Goal: Task Accomplishment & Management: Use online tool/utility

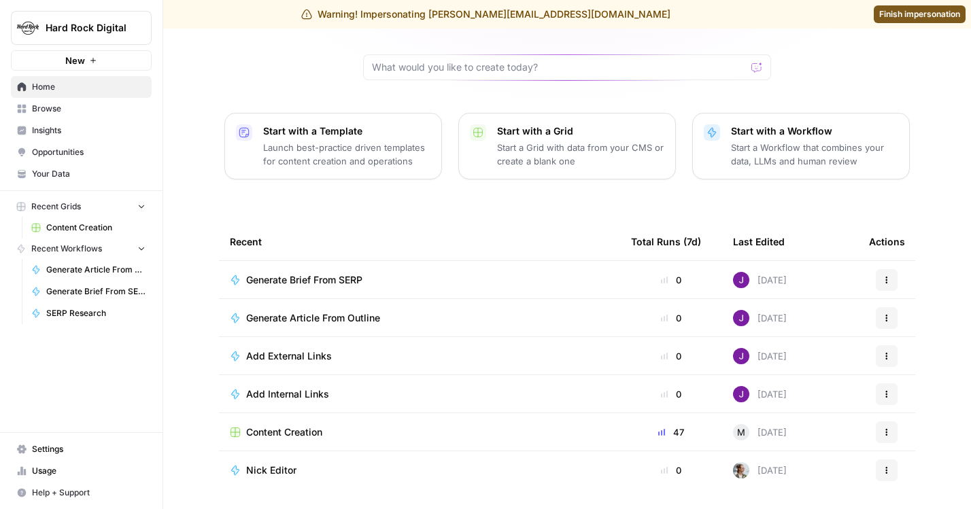
scroll to position [121, 0]
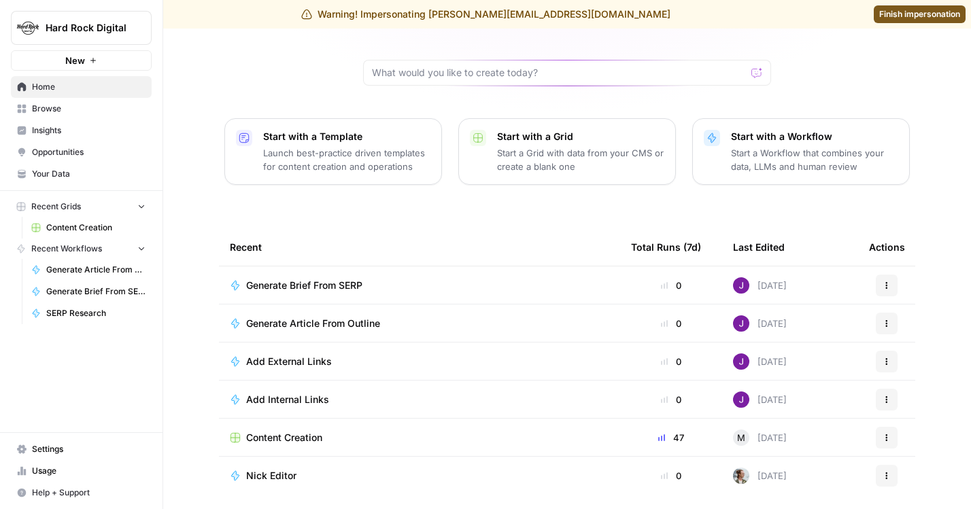
click at [54, 106] on span "Browse" at bounding box center [89, 109] width 114 height 12
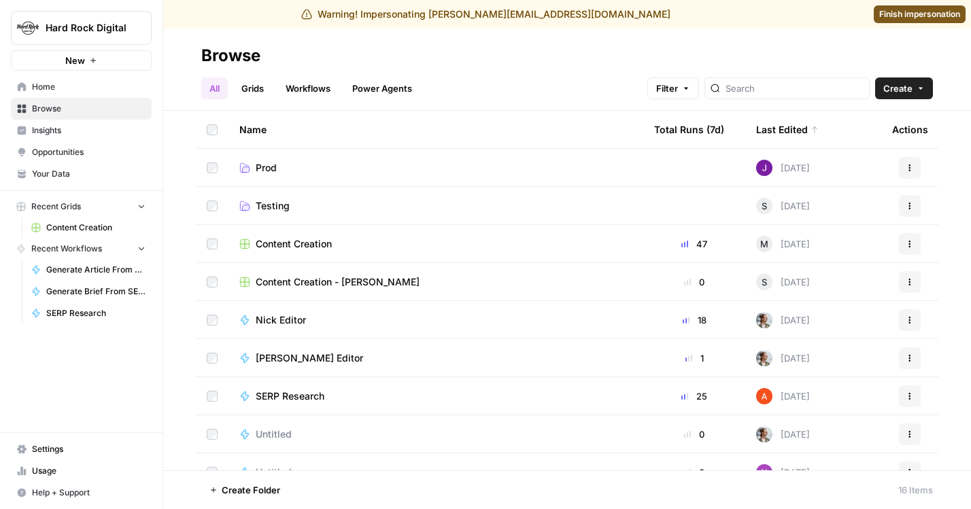
click at [307, 80] on link "Workflows" at bounding box center [307, 88] width 61 height 22
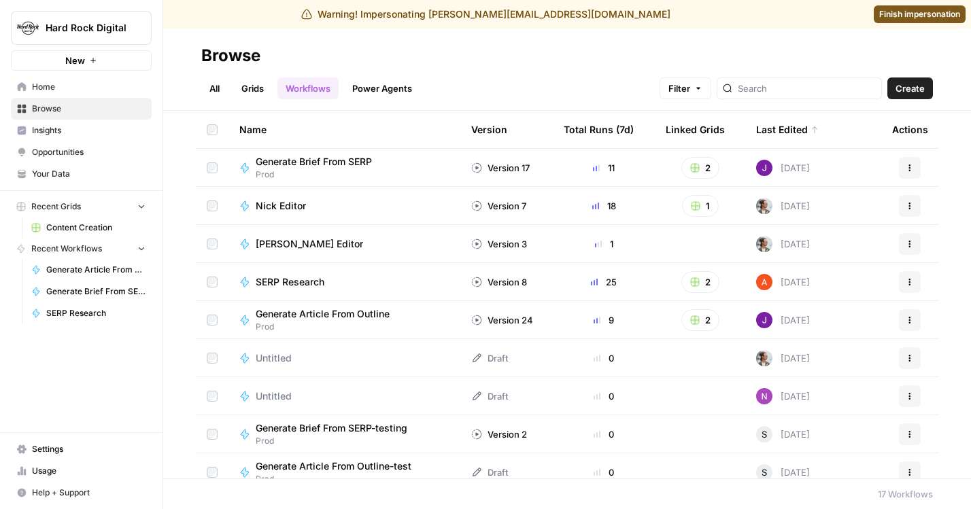
click at [360, 160] on span "Generate Brief From SERP" at bounding box center [314, 162] width 116 height 14
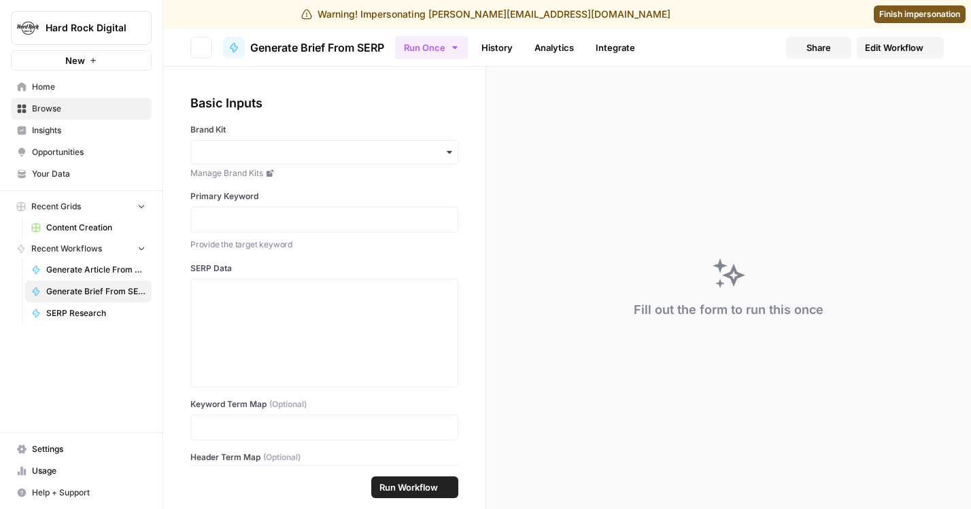
click at [907, 50] on span "Edit Workflow" at bounding box center [894, 48] width 58 height 14
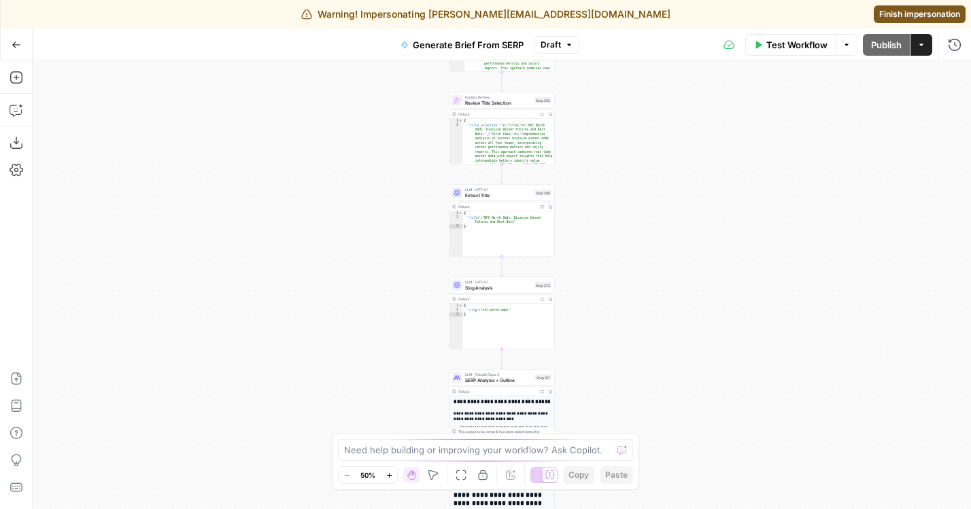
click at [550, 45] on span "Draft" at bounding box center [550, 45] width 20 height 12
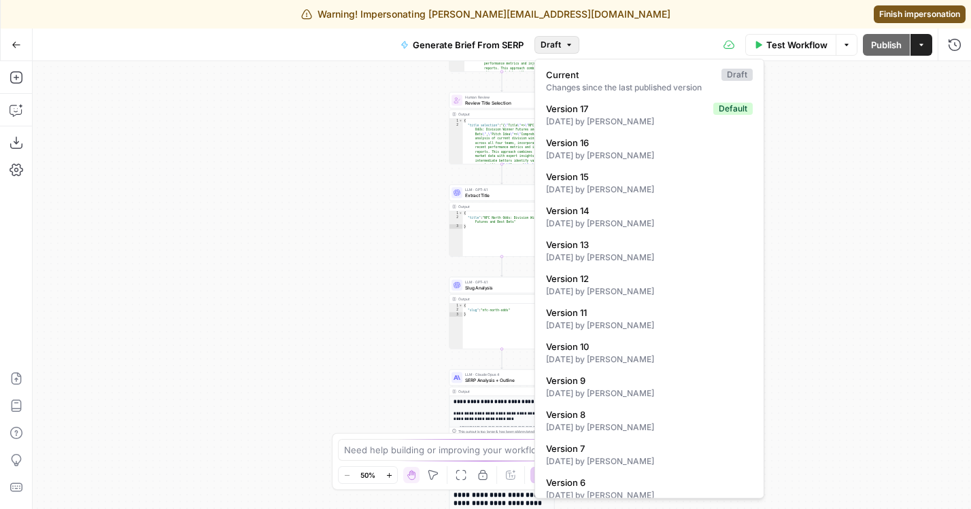
click at [332, 44] on div "Go Back Generate Brief From SERP Draft Test Workflow Options Publish Actions Ru…" at bounding box center [485, 45] width 971 height 32
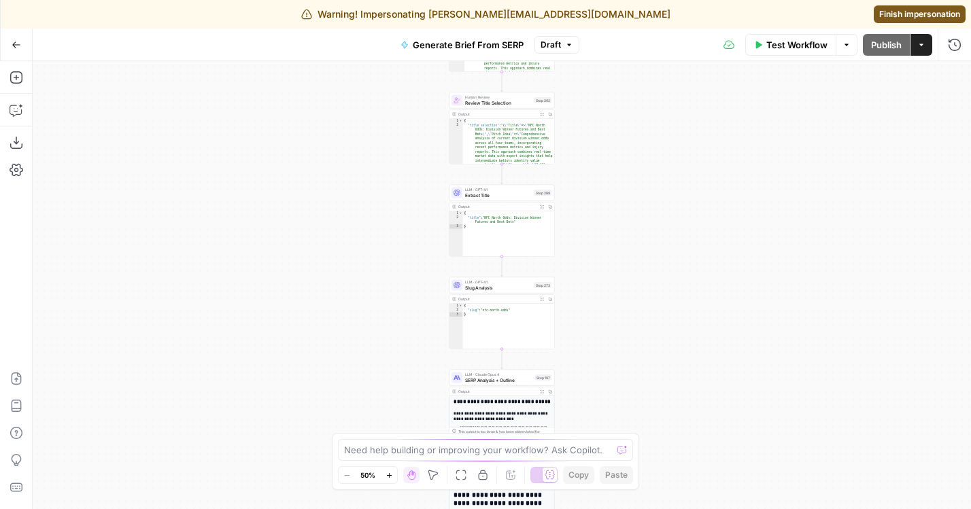
click at [555, 42] on span "Draft" at bounding box center [550, 45] width 20 height 12
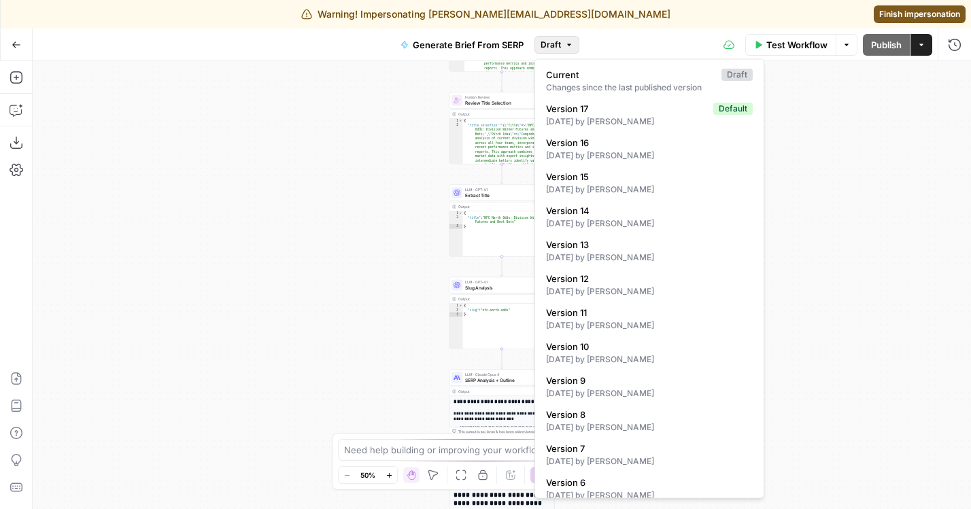
click at [283, 46] on div "Go Back Generate Brief From SERP Draft Test Workflow Options Publish Actions Ru…" at bounding box center [485, 45] width 971 height 32
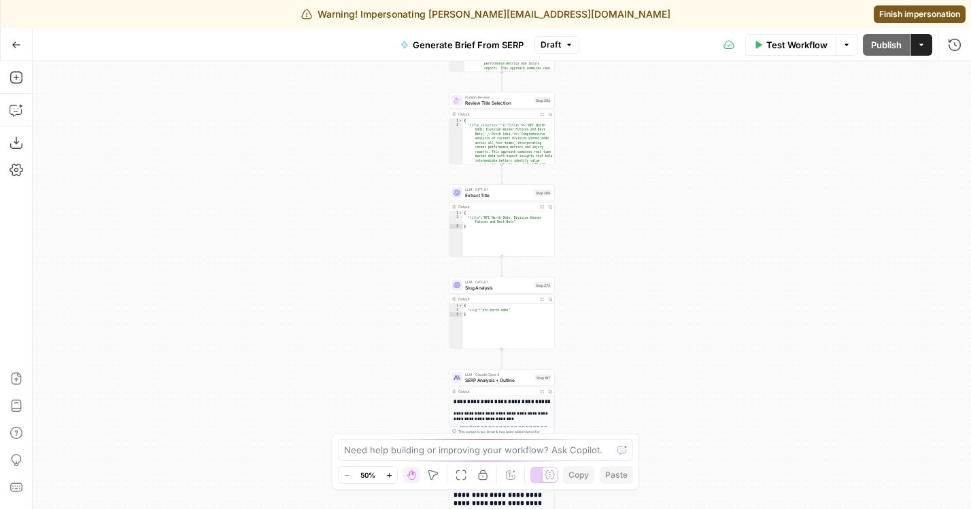
click at [24, 44] on button "Go Back" at bounding box center [16, 45] width 24 height 24
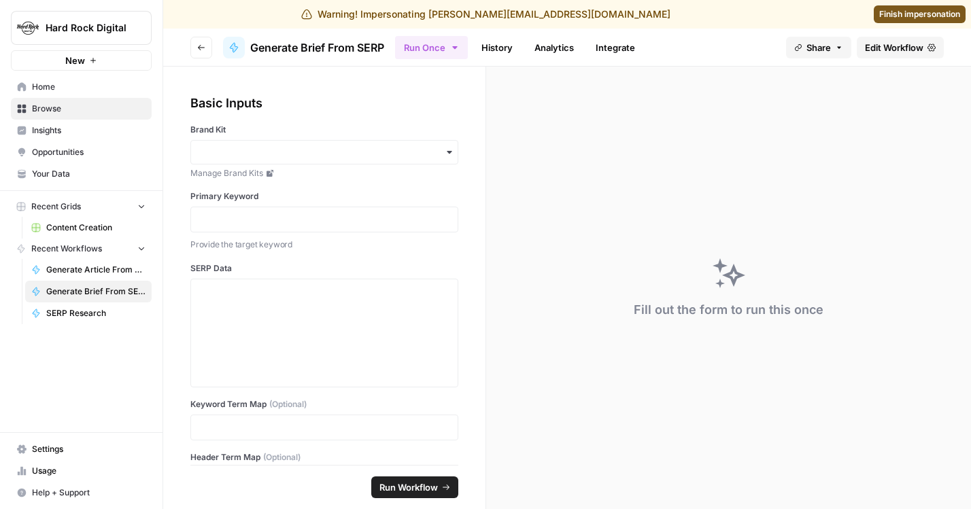
click at [139, 17] on button "Hard Rock Digital" at bounding box center [81, 28] width 141 height 34
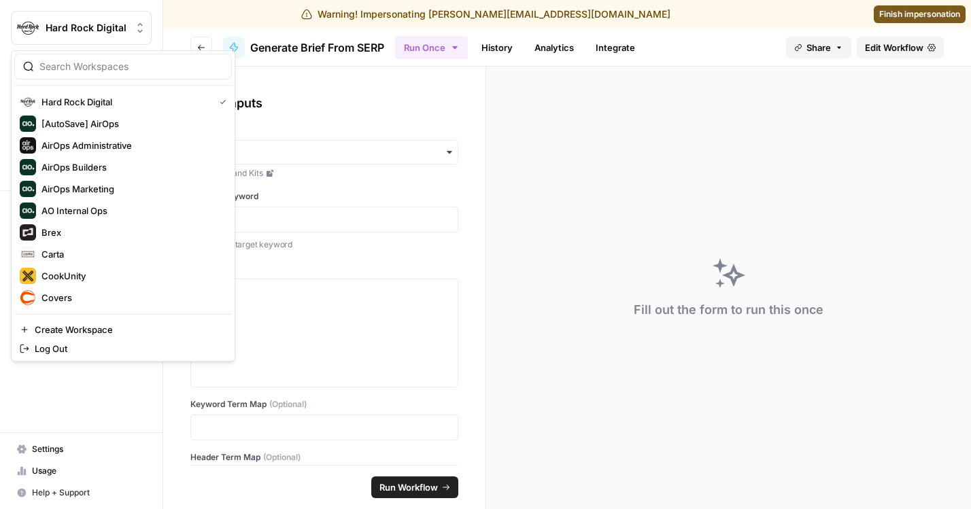
click at [90, 70] on input "search" at bounding box center [131, 67] width 184 height 14
type input "power"
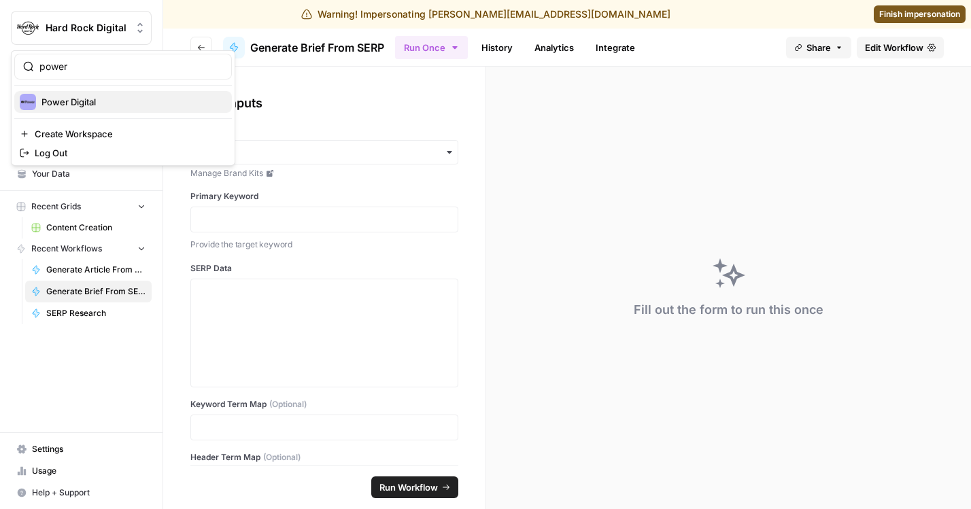
click at [68, 103] on span "Power Digital" at bounding box center [130, 102] width 179 height 14
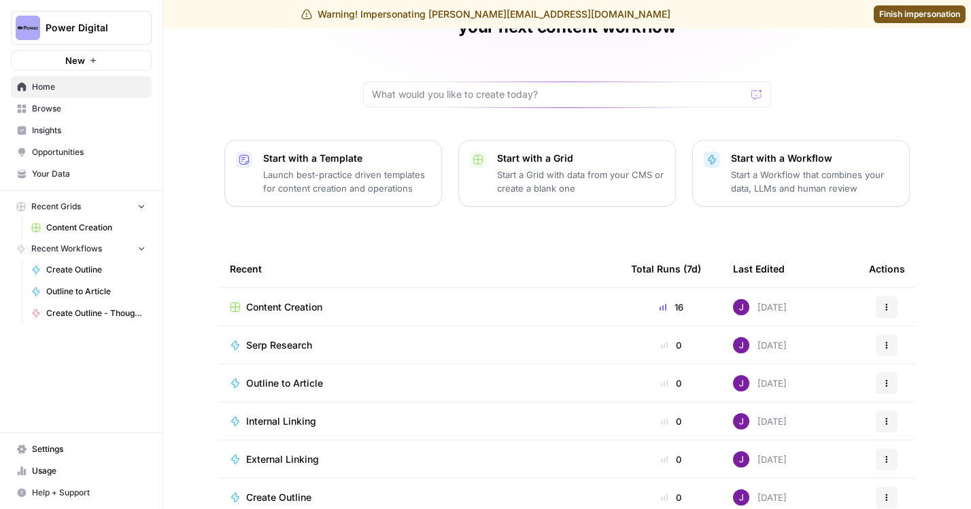
scroll to position [145, 0]
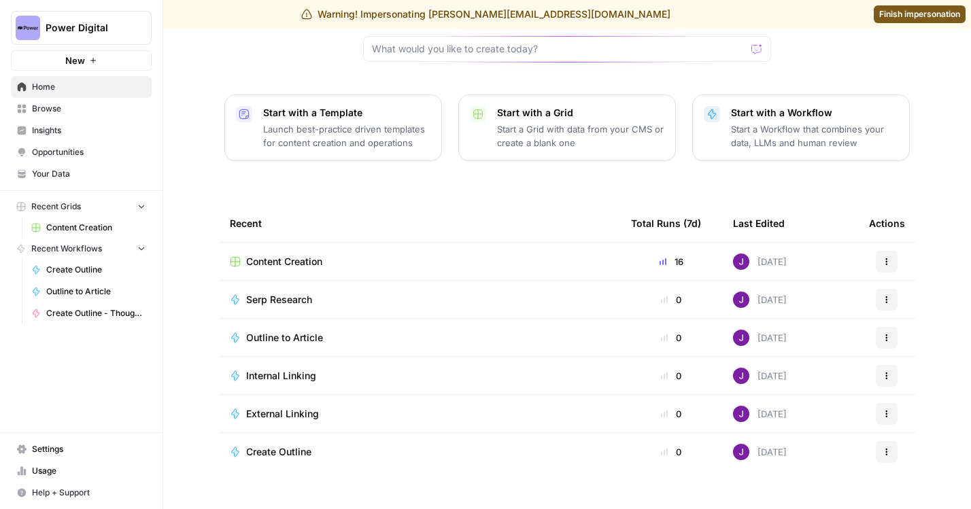
click at [70, 108] on span "Browse" at bounding box center [89, 109] width 114 height 12
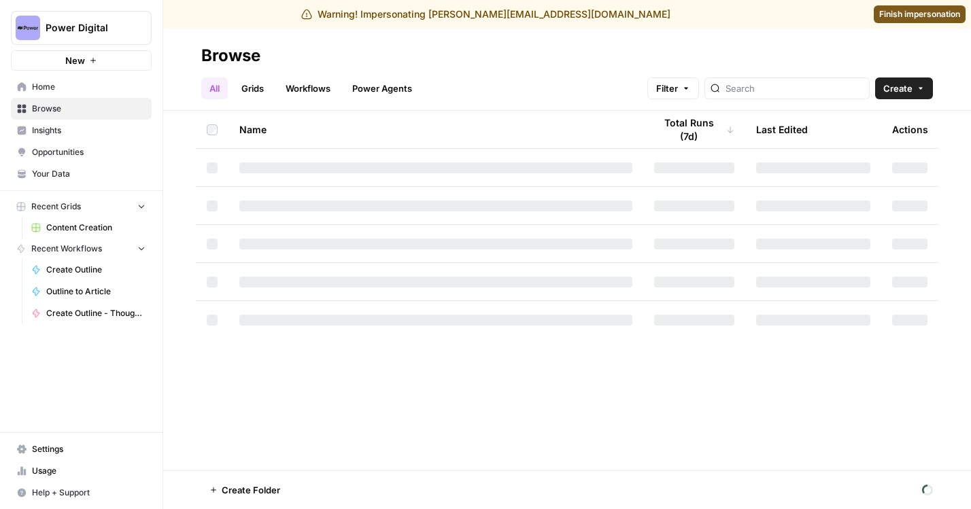
click at [319, 92] on link "Workflows" at bounding box center [307, 88] width 61 height 22
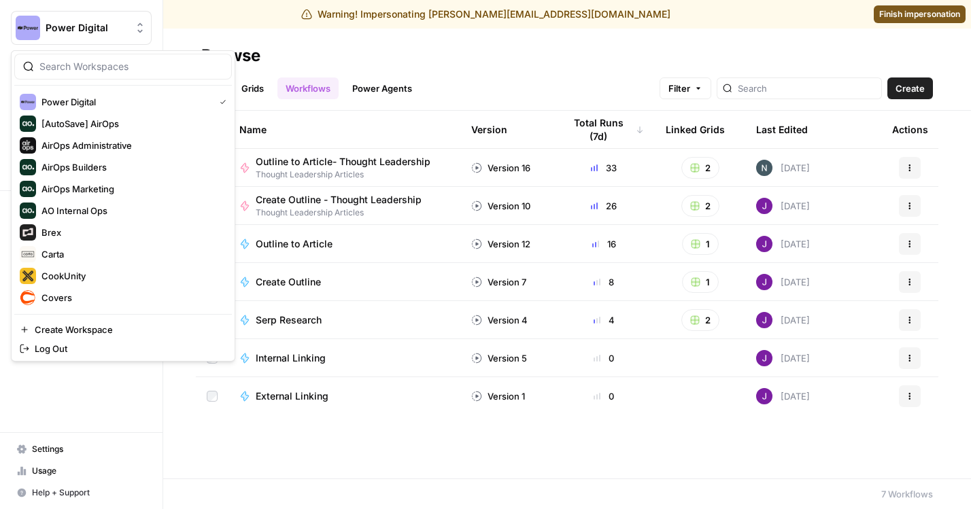
click at [135, 31] on icon "Workspace: Power Digital" at bounding box center [140, 28] width 14 height 14
click at [139, 65] on input "search" at bounding box center [131, 67] width 184 height 14
type input "cover"
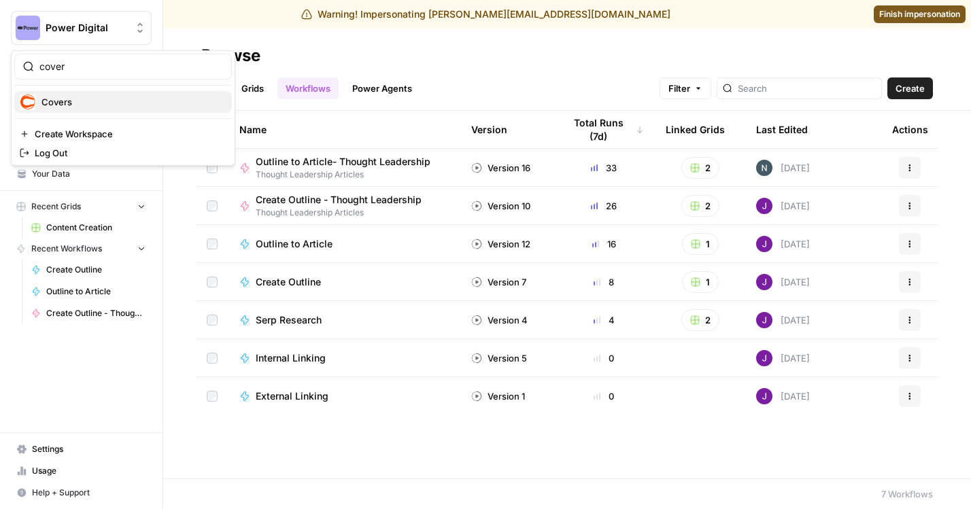
click at [101, 99] on span "Covers" at bounding box center [130, 102] width 179 height 14
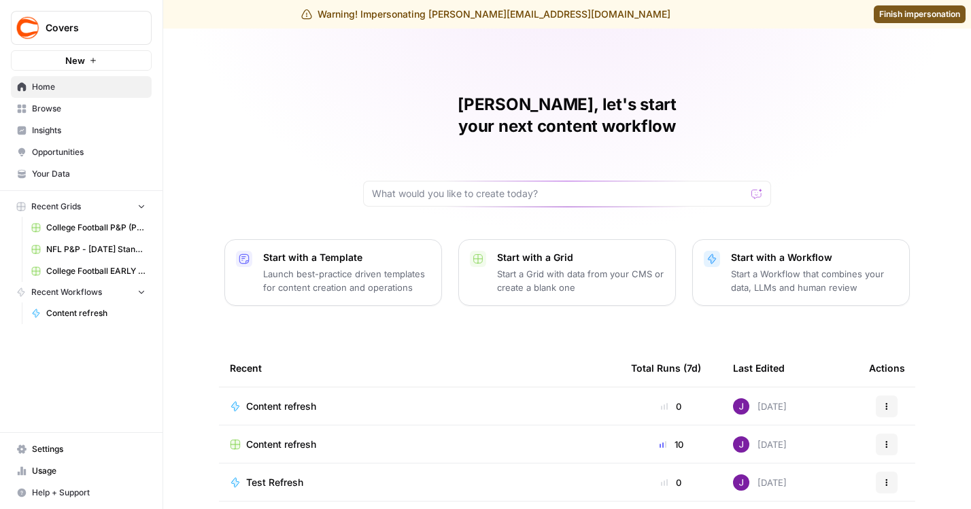
click at [90, 103] on span "Browse" at bounding box center [89, 109] width 114 height 12
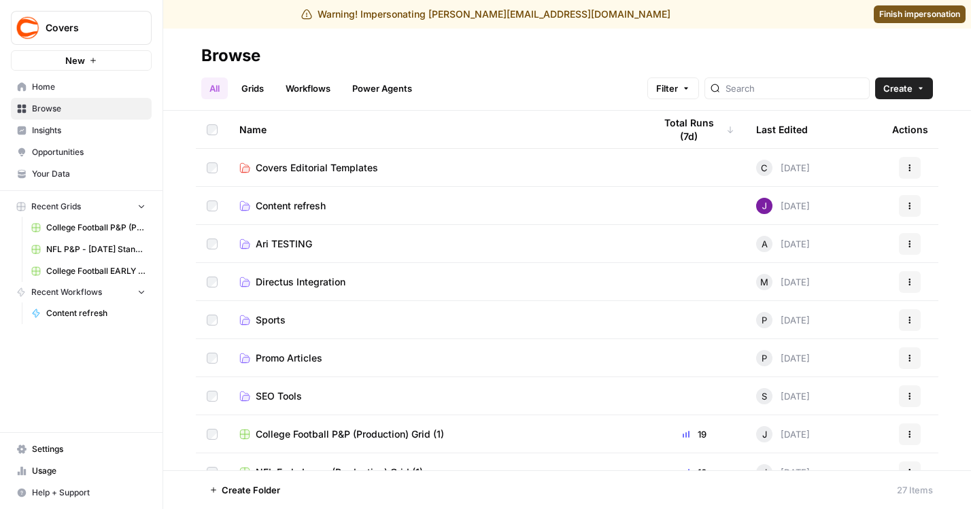
click at [767, 121] on div "Last Edited" at bounding box center [782, 129] width 52 height 37
click at [325, 90] on link "Workflows" at bounding box center [307, 88] width 61 height 22
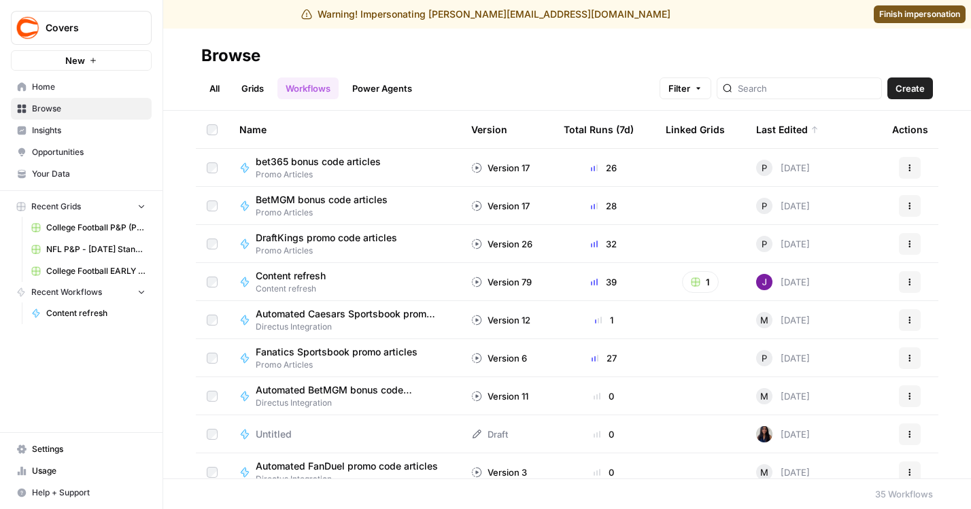
click at [142, 29] on icon "Workspace: Covers" at bounding box center [140, 28] width 14 height 14
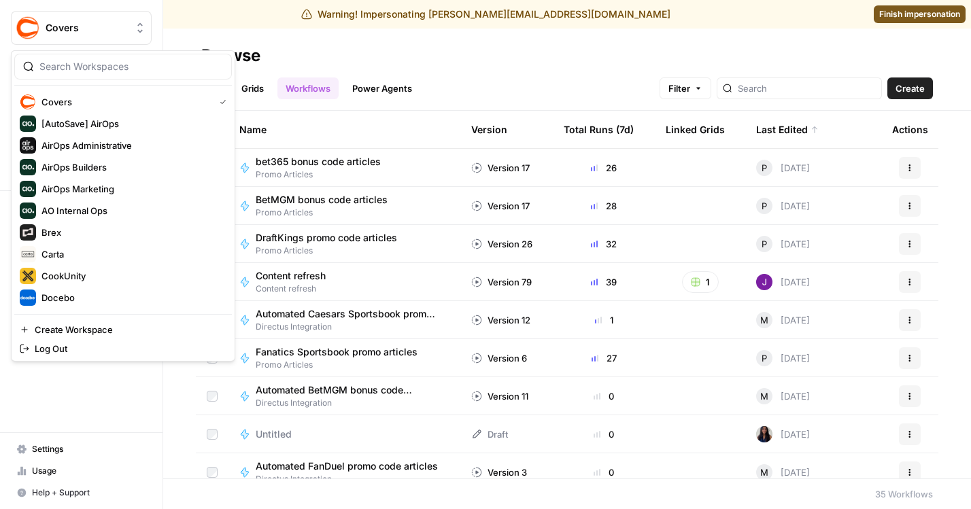
click at [109, 73] on div at bounding box center [123, 67] width 218 height 26
type input "drata"
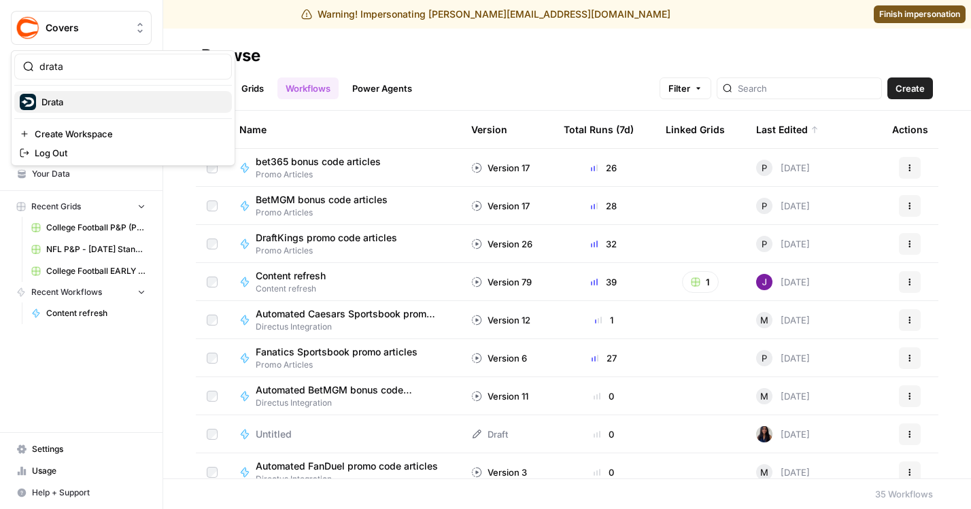
click at [88, 103] on span "Drata" at bounding box center [130, 102] width 179 height 14
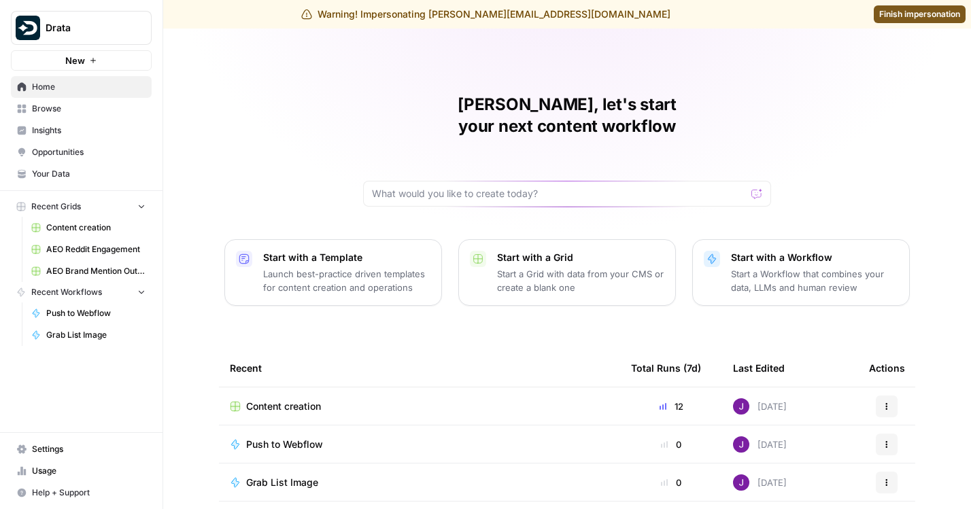
click at [58, 104] on span "Browse" at bounding box center [89, 109] width 114 height 12
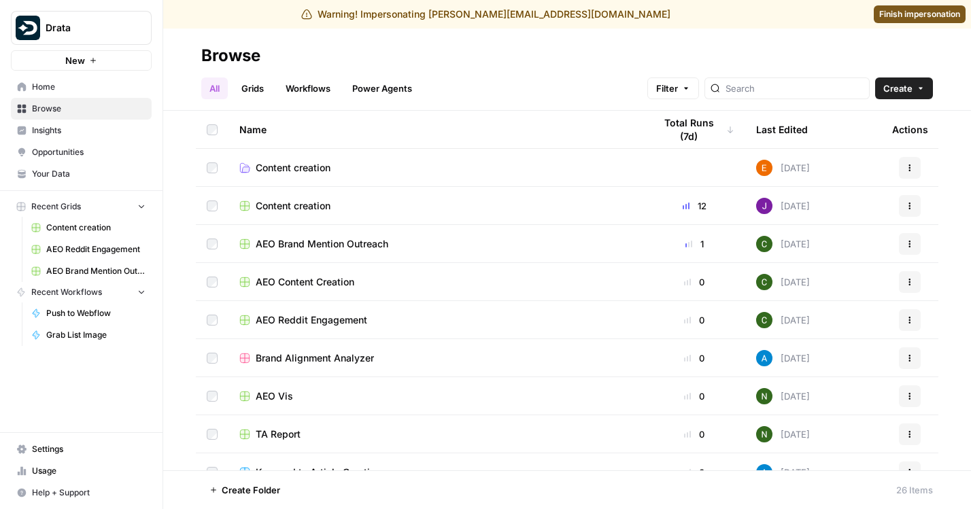
click at [315, 86] on link "Workflows" at bounding box center [307, 88] width 61 height 22
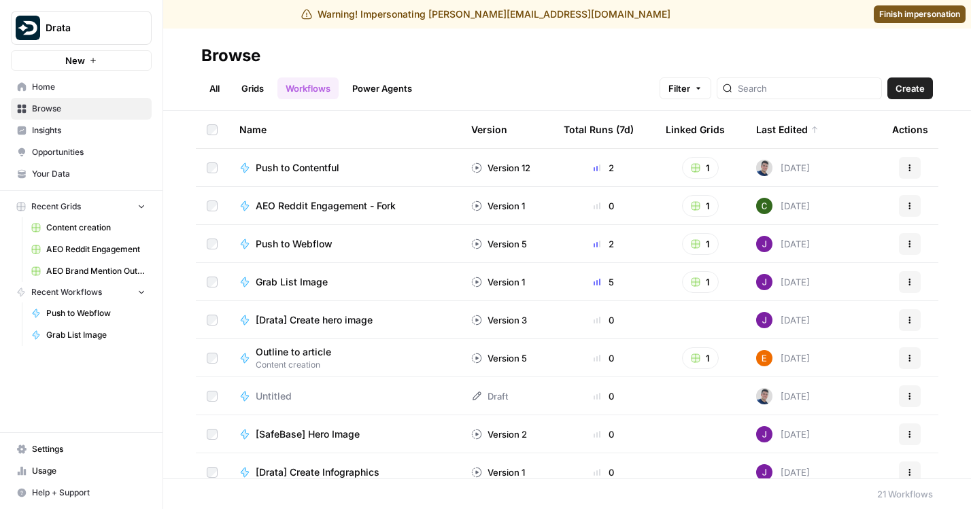
click at [785, 128] on div "Last Edited" at bounding box center [787, 129] width 63 height 37
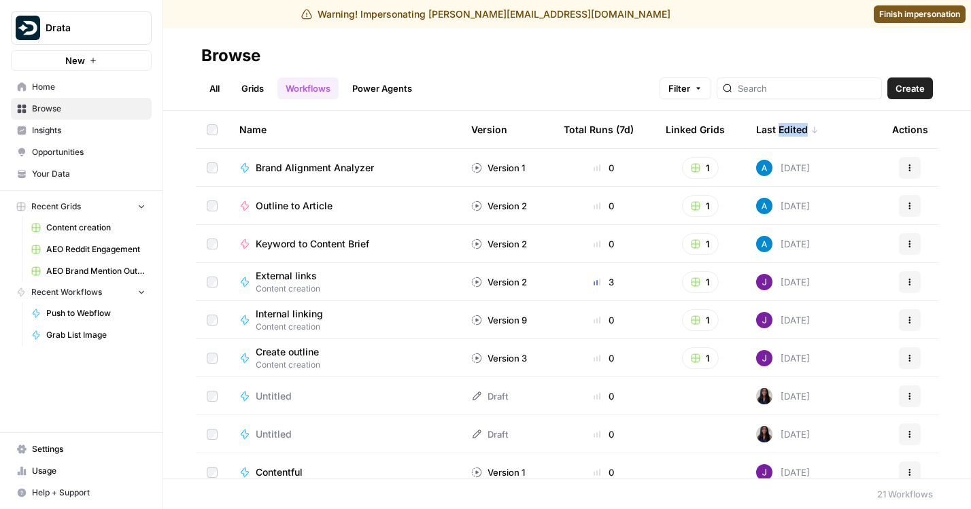
click at [785, 128] on div "Last Edited" at bounding box center [787, 129] width 63 height 37
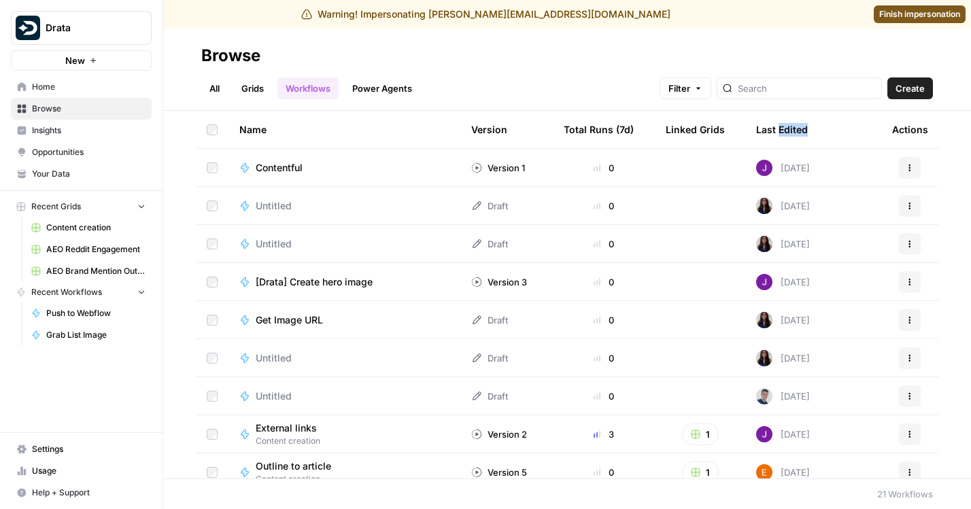
click at [780, 124] on div "Last Edited" at bounding box center [782, 129] width 52 height 37
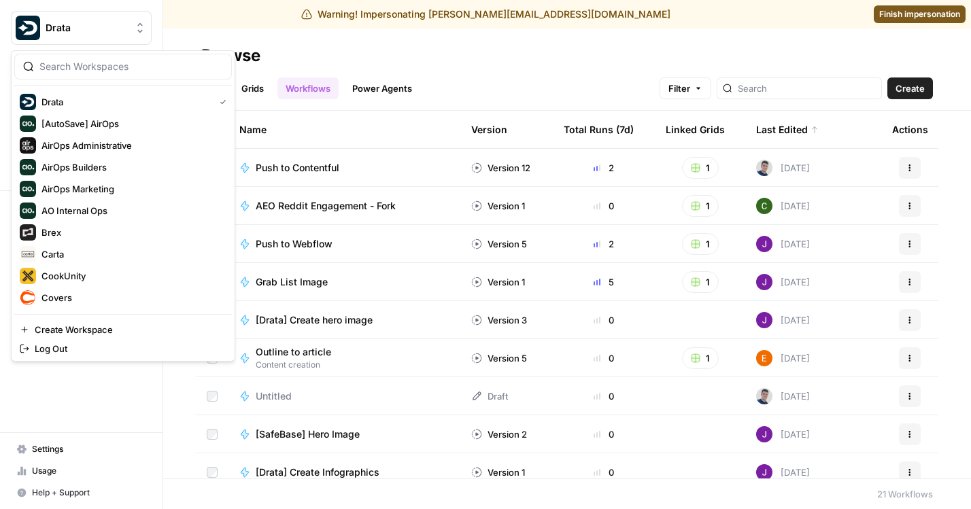
click at [141, 24] on icon "Workspace: Drata" at bounding box center [139, 28] width 5 height 10
click at [125, 58] on div at bounding box center [123, 67] width 218 height 26
type input "s"
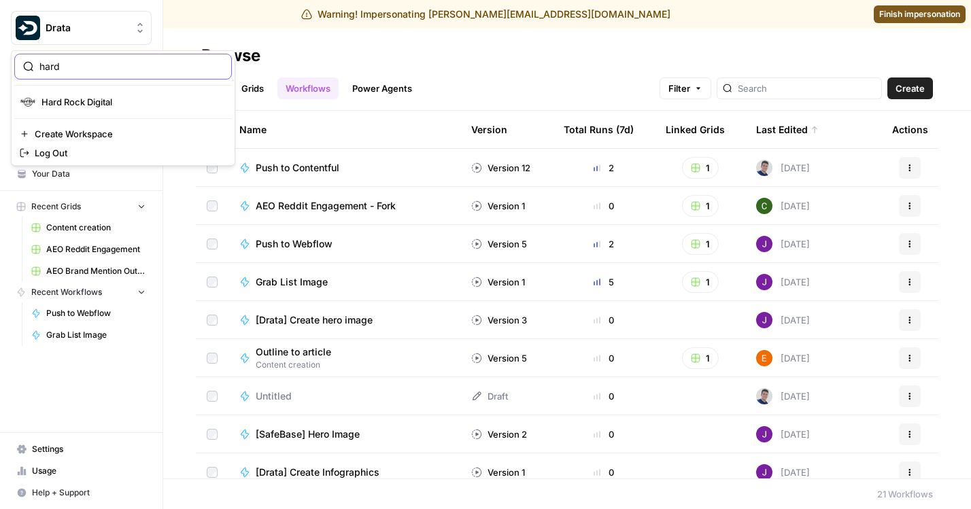
type input "hard"
click at [92, 106] on span "Hard Rock Digital" at bounding box center [130, 102] width 179 height 14
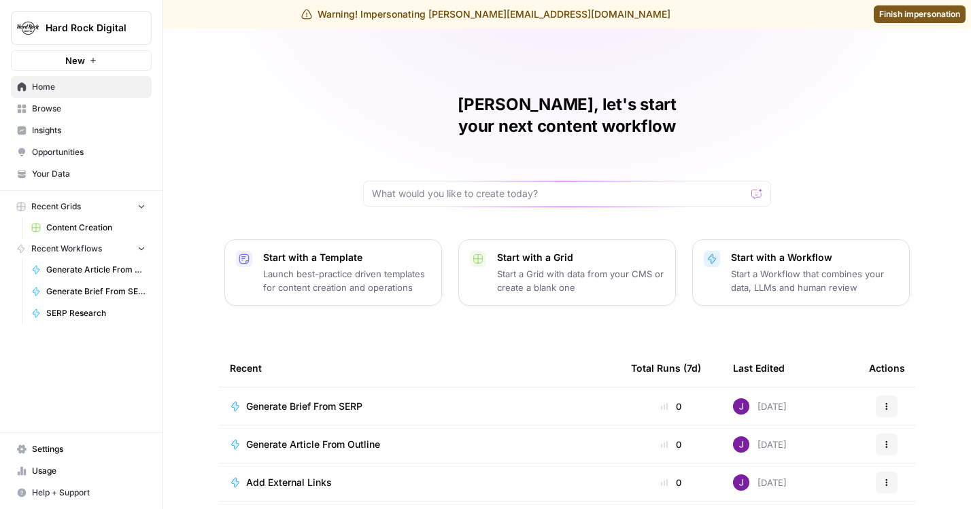
scroll to position [145, 0]
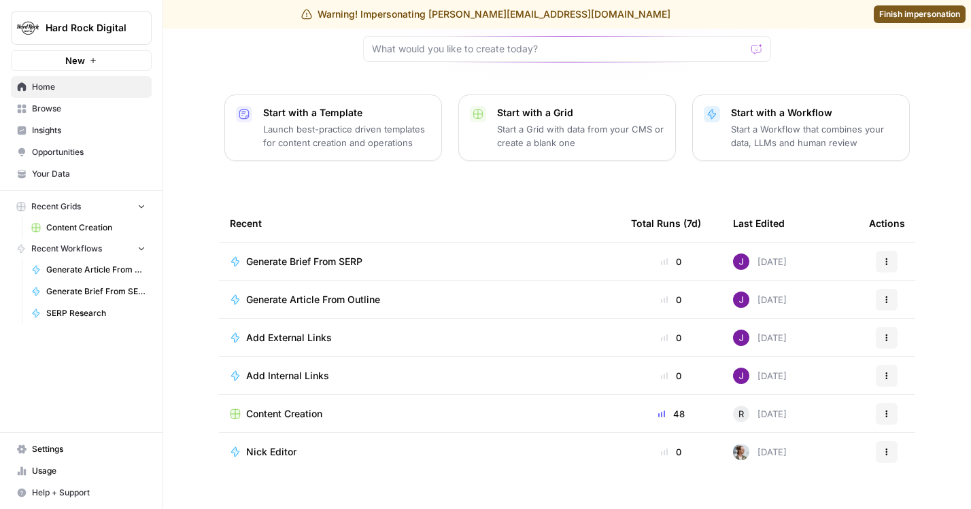
click at [90, 107] on span "Browse" at bounding box center [89, 109] width 114 height 12
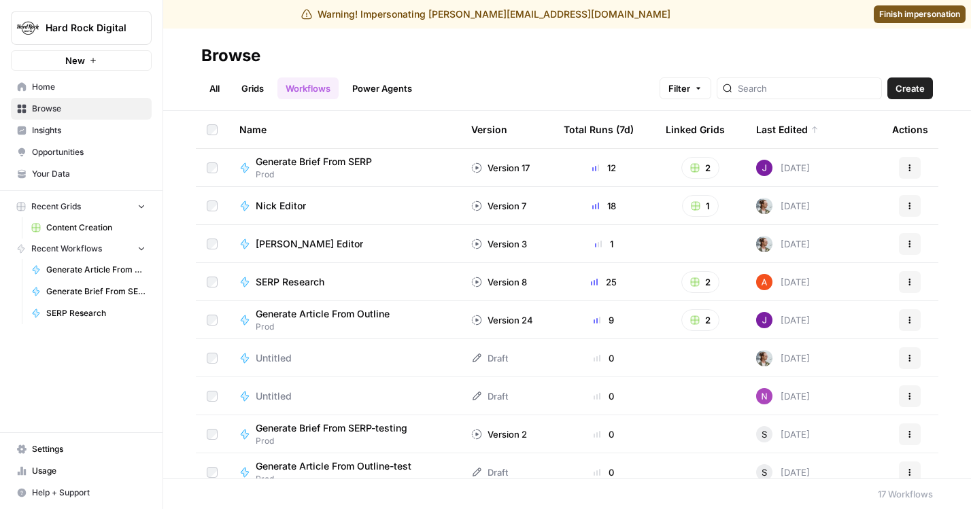
click at [331, 164] on span "Generate Brief From SERP" at bounding box center [314, 162] width 116 height 14
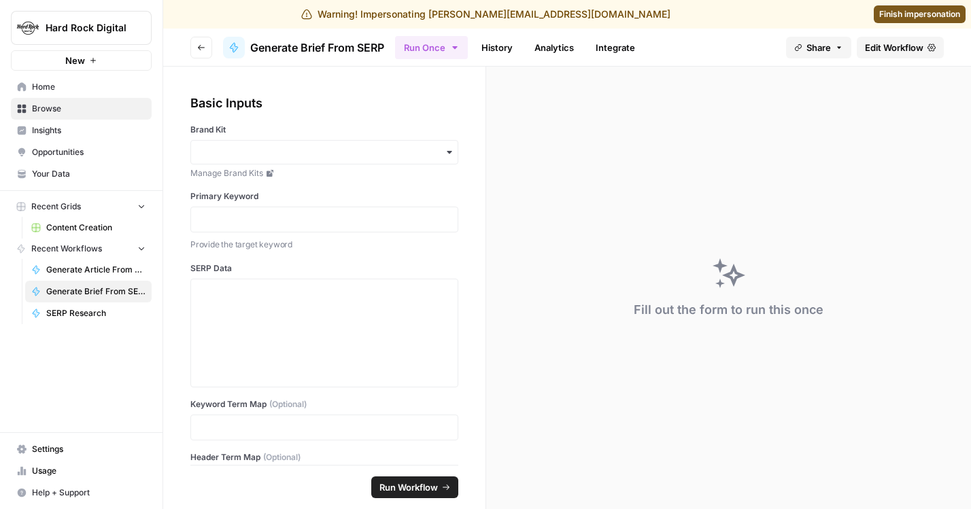
click at [880, 54] on link "Edit Workflow" at bounding box center [900, 48] width 87 height 22
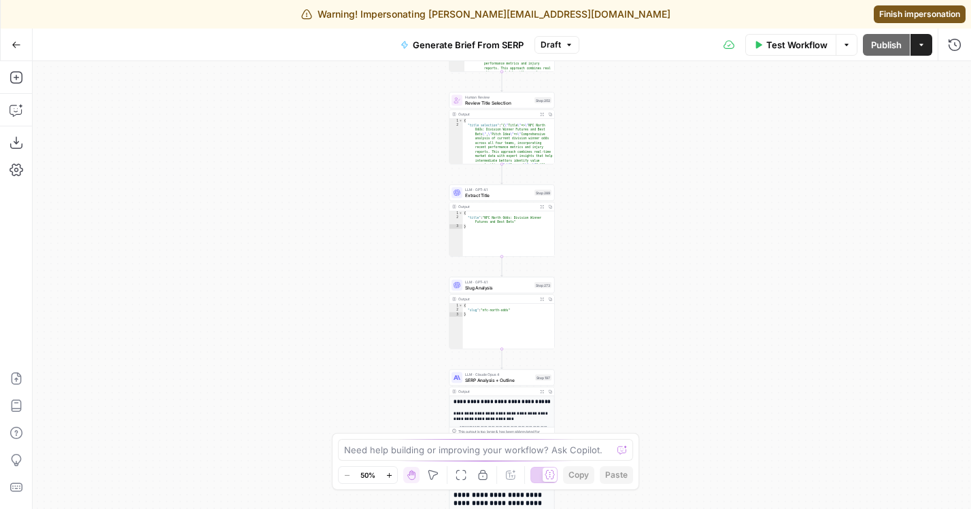
click at [573, 46] on button "Draft" at bounding box center [556, 45] width 45 height 18
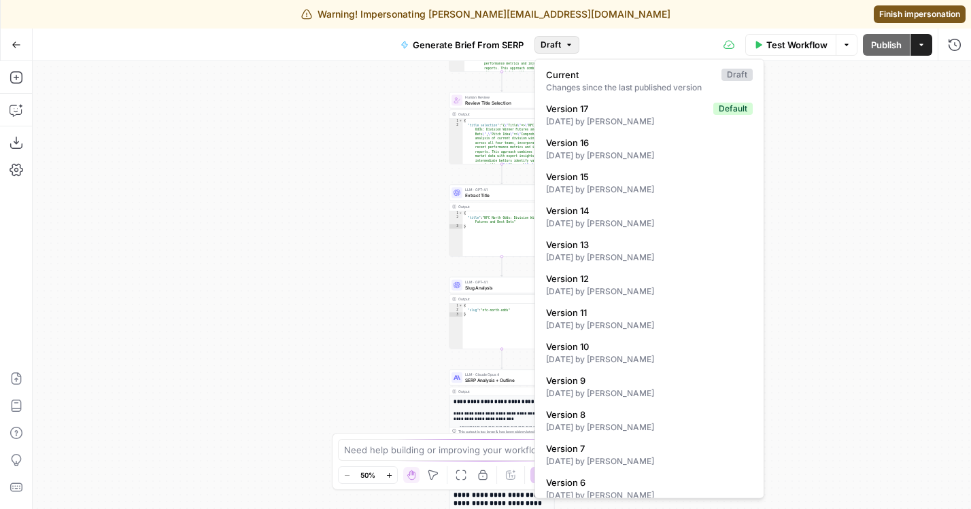
click at [369, 201] on div "Workflow Set Inputs Inputs Run Code · JavaScript Structure Competitor Keywords …" at bounding box center [502, 285] width 938 height 448
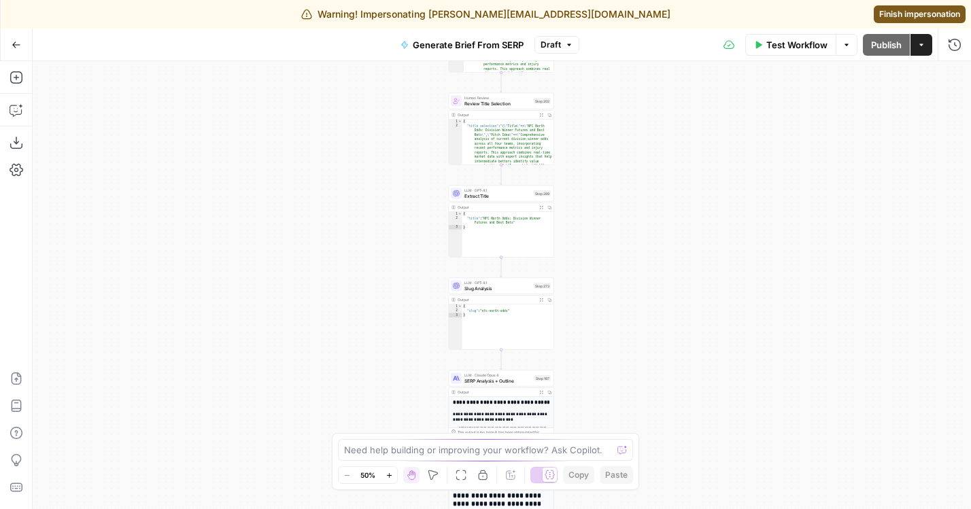
drag, startPoint x: 376, startPoint y: 165, endPoint x: 249, endPoint y: 302, distance: 186.7
click at [249, 302] on div "Workflow Set Inputs Inputs Run Code · JavaScript Structure Competitor Keywords …" at bounding box center [502, 285] width 938 height 448
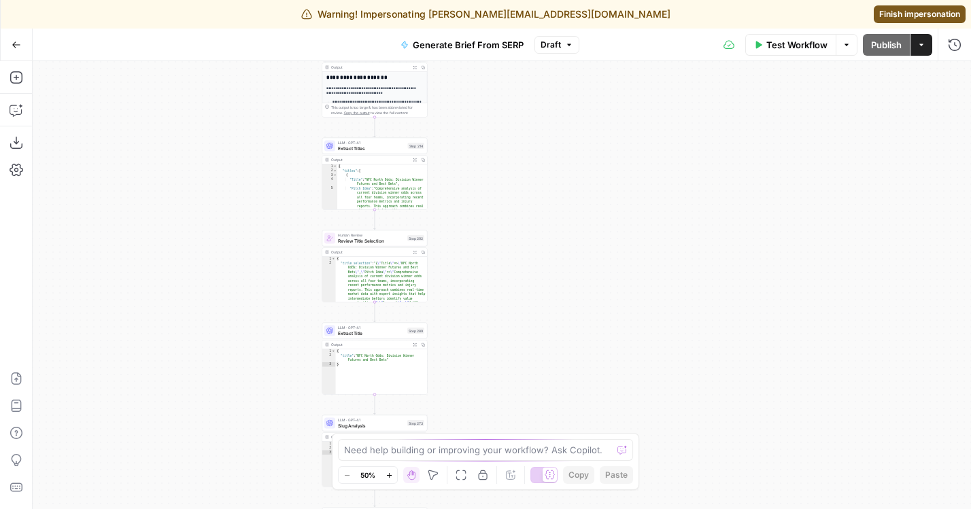
click at [903, 19] on span "Finish impersonation" at bounding box center [919, 14] width 81 height 12
